Goal: Complete application form: Complete application form

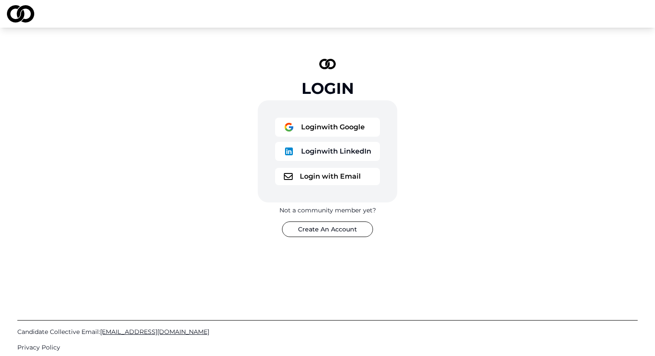
click at [323, 180] on button "Login with Email" at bounding box center [327, 176] width 105 height 17
click at [319, 124] on button "Login with Google" at bounding box center [327, 127] width 105 height 19
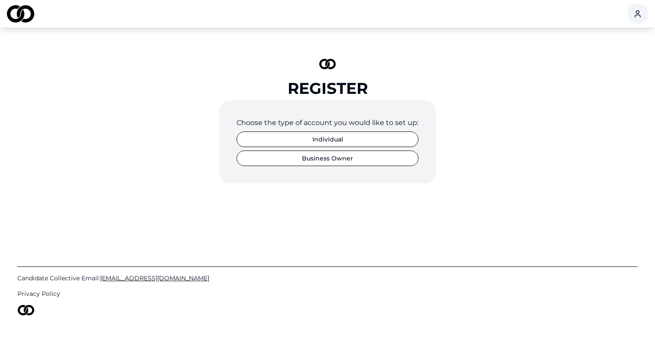
click at [323, 142] on button "Individual" at bounding box center [327, 140] width 182 height 16
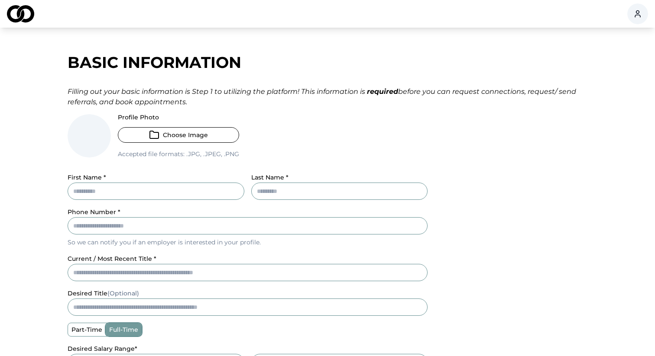
click at [162, 185] on input "First Name *" at bounding box center [156, 191] width 177 height 17
type input "*****"
type input "*"
